Goal: Information Seeking & Learning: Learn about a topic

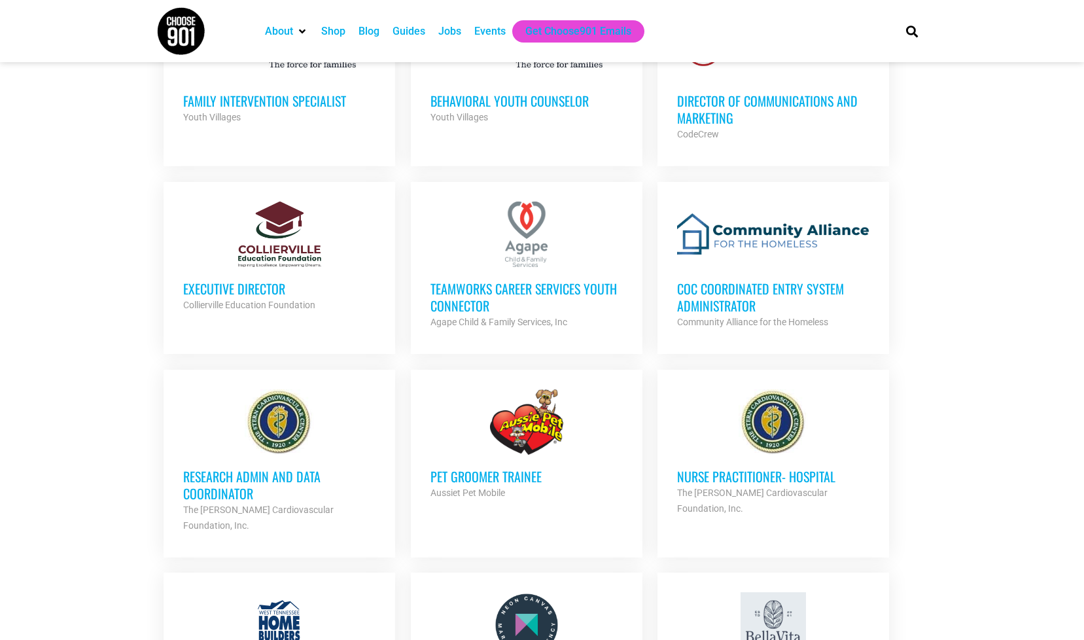
scroll to position [950, 0]
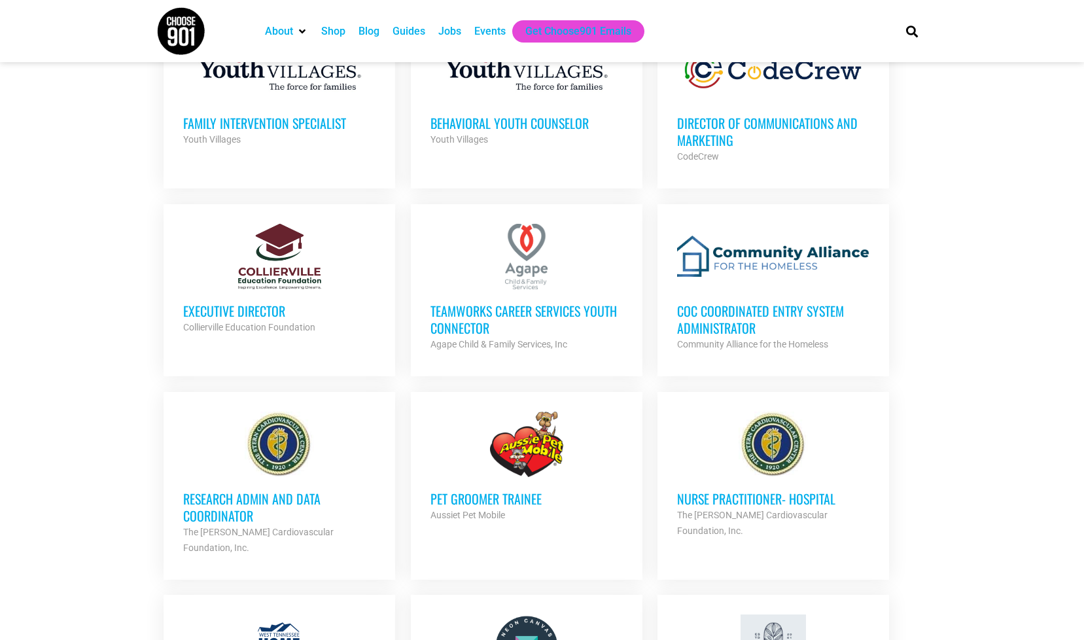
click at [776, 309] on h3 "CoC Coordinated Entry System Administrator" at bounding box center [773, 319] width 192 height 34
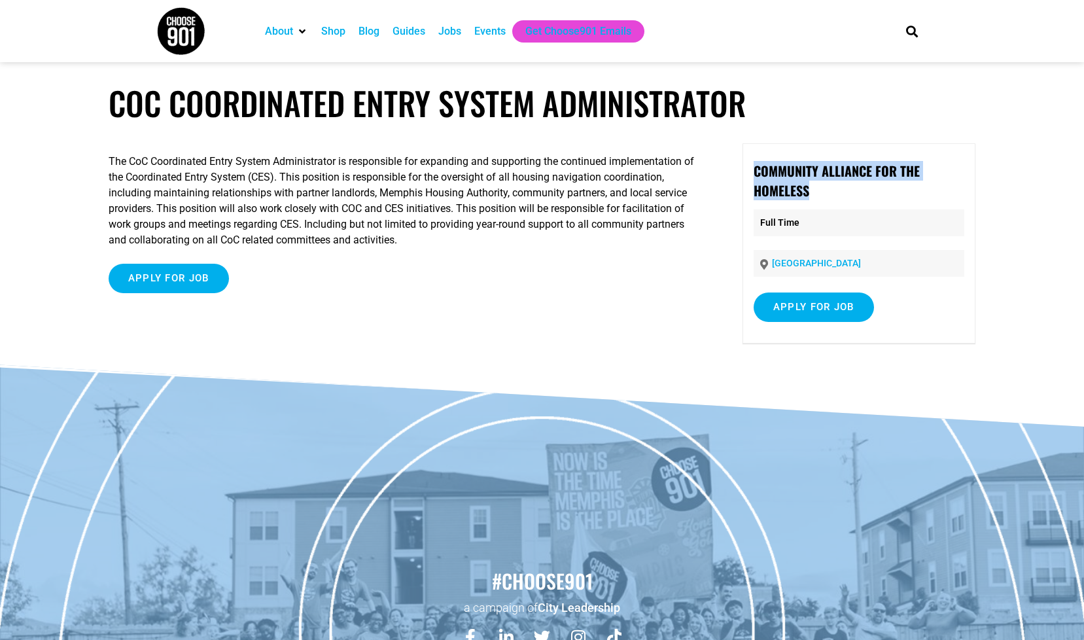
drag, startPoint x: 819, startPoint y: 198, endPoint x: 756, endPoint y: 177, distance: 66.0
click at [756, 177] on p "Community Alliance for the Homeless" at bounding box center [858, 180] width 211 height 39
copy strong "Community Alliance for the Homeless"
